Goal: Task Accomplishment & Management: Complete application form

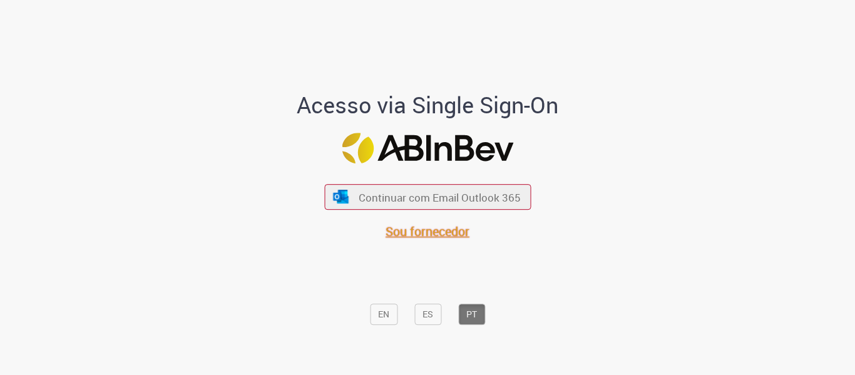
click at [422, 230] on span "Sou fornecedor" at bounding box center [427, 231] width 84 height 17
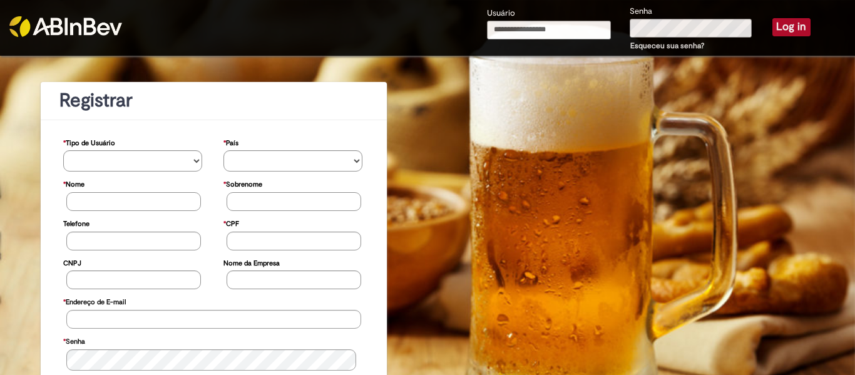
type input "**********"
click at [785, 28] on button "Log in" at bounding box center [791, 27] width 38 height 18
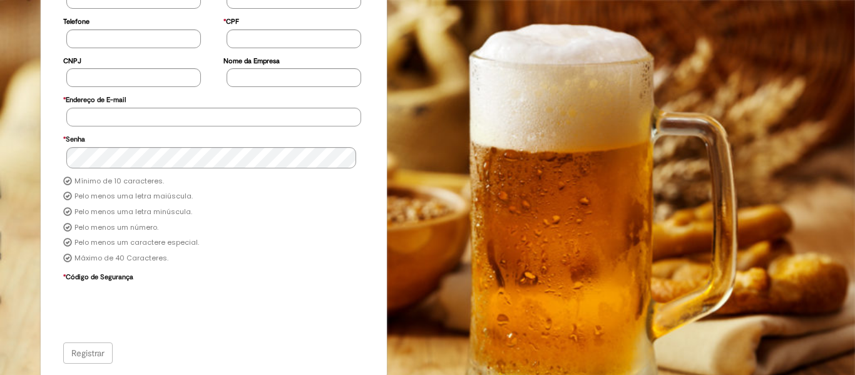
scroll to position [190, 0]
type input "**********"
click at [105, 350] on div "Registrar" at bounding box center [214, 352] width 302 height 21
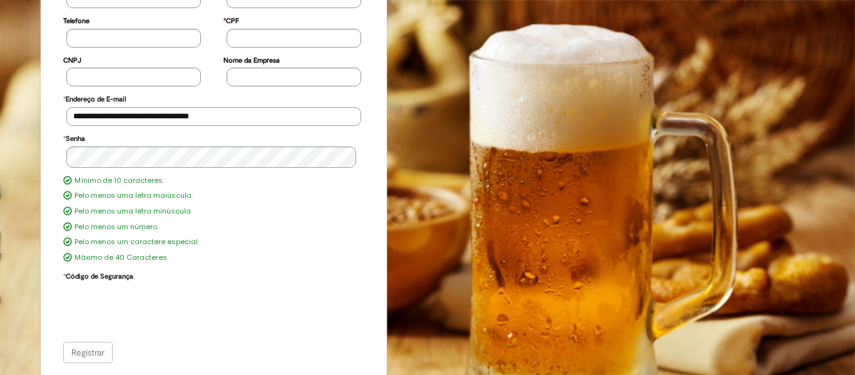
click at [78, 350] on div "Registrar" at bounding box center [214, 352] width 302 height 21
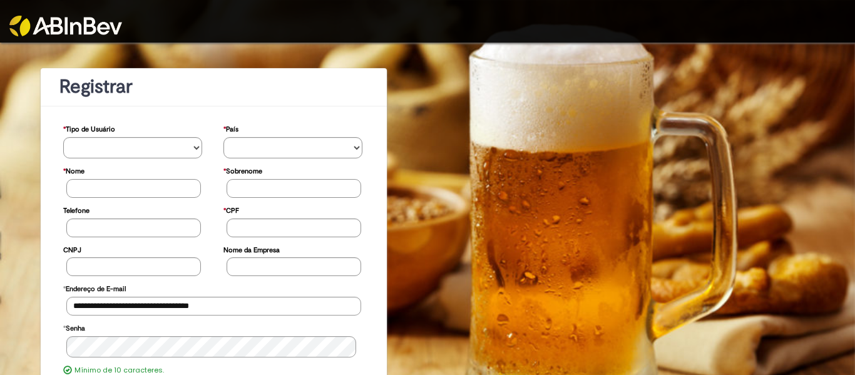
scroll to position [0, 0]
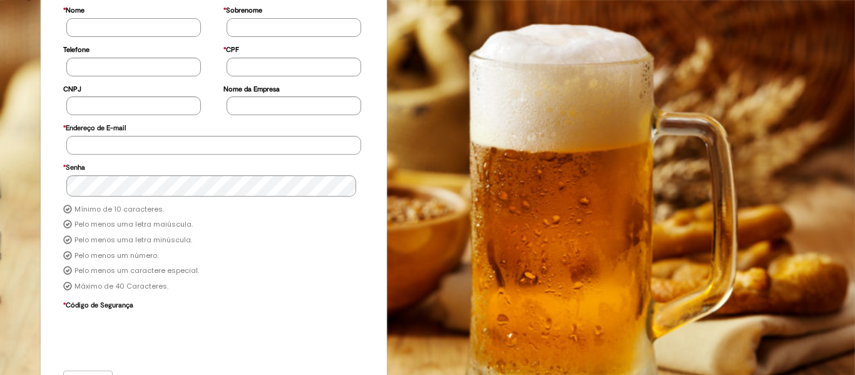
scroll to position [190, 0]
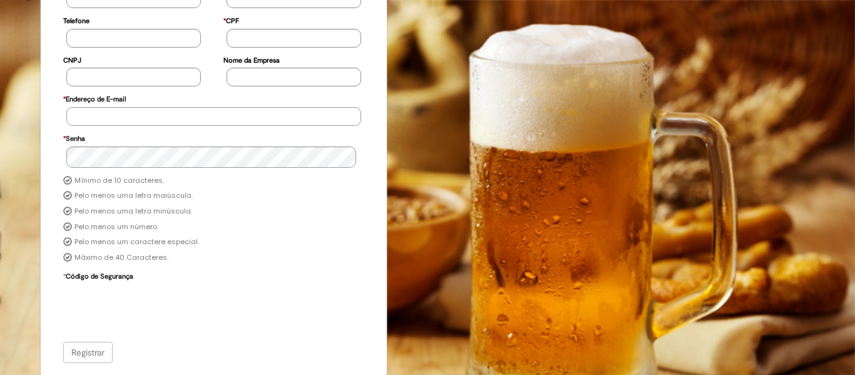
type input "**********"
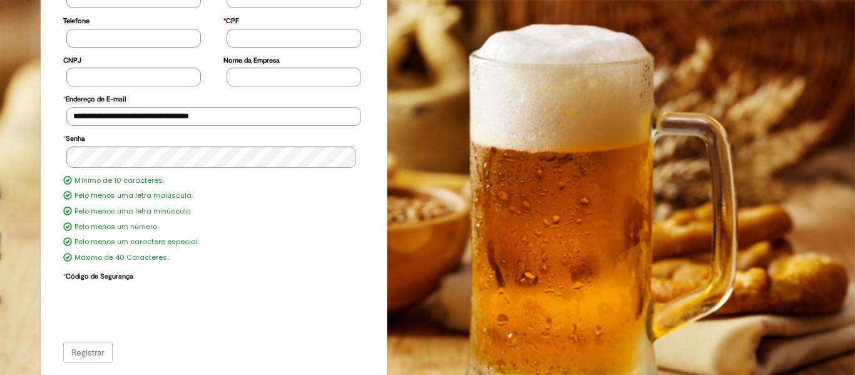
click at [97, 350] on div "Registrar" at bounding box center [214, 352] width 302 height 21
click at [86, 359] on div "Registrar" at bounding box center [214, 352] width 302 height 21
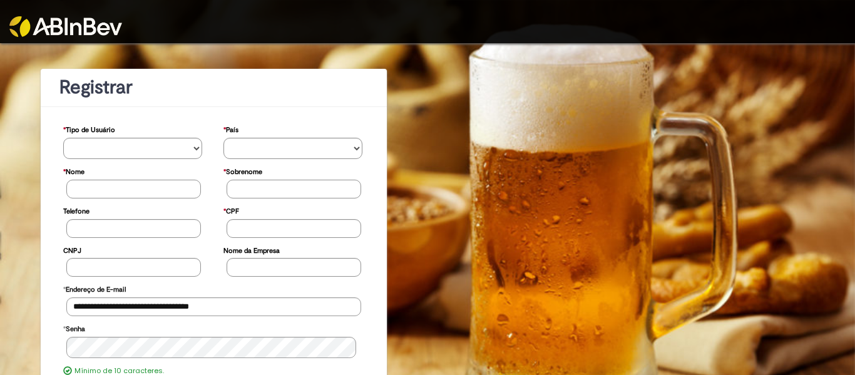
click at [640, 11] on div at bounding box center [427, 21] width 855 height 43
click at [637, 13] on div at bounding box center [427, 21] width 855 height 43
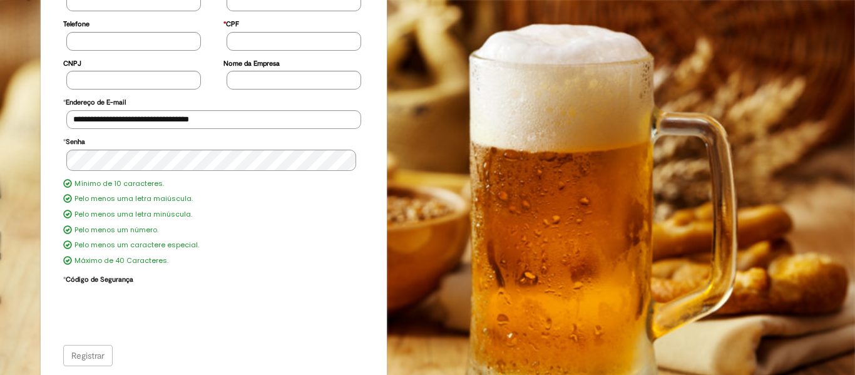
scroll to position [188, 0]
click at [92, 358] on div "Registrar" at bounding box center [214, 354] width 302 height 21
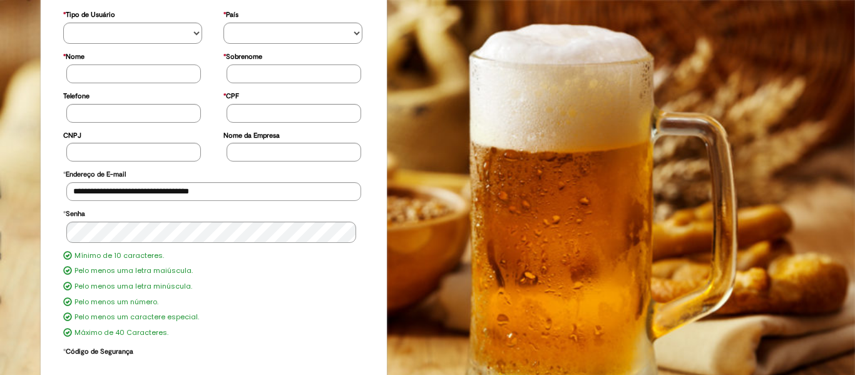
scroll to position [0, 0]
